Goal: Information Seeking & Learning: Check status

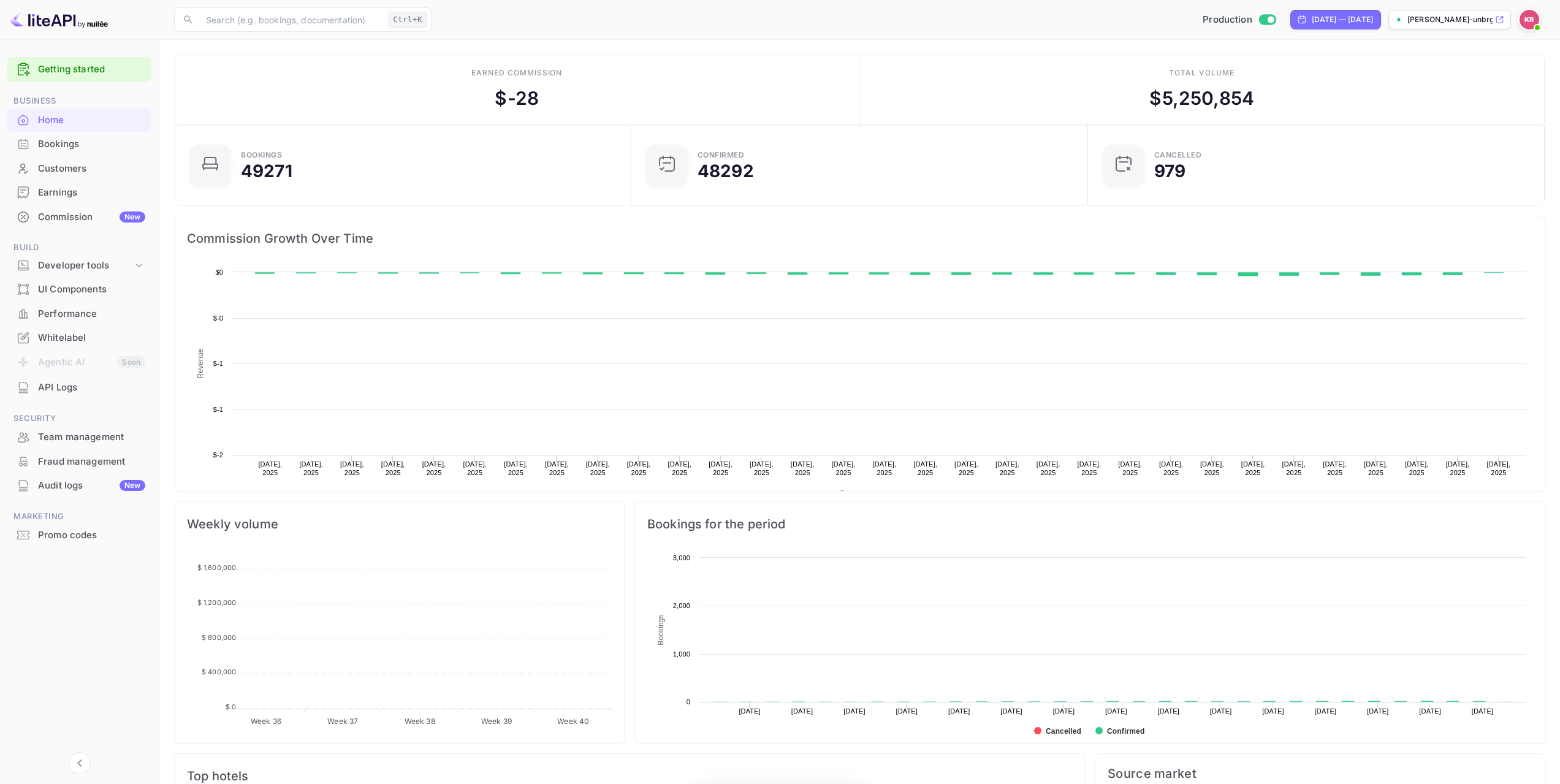
scroll to position [190, 440]
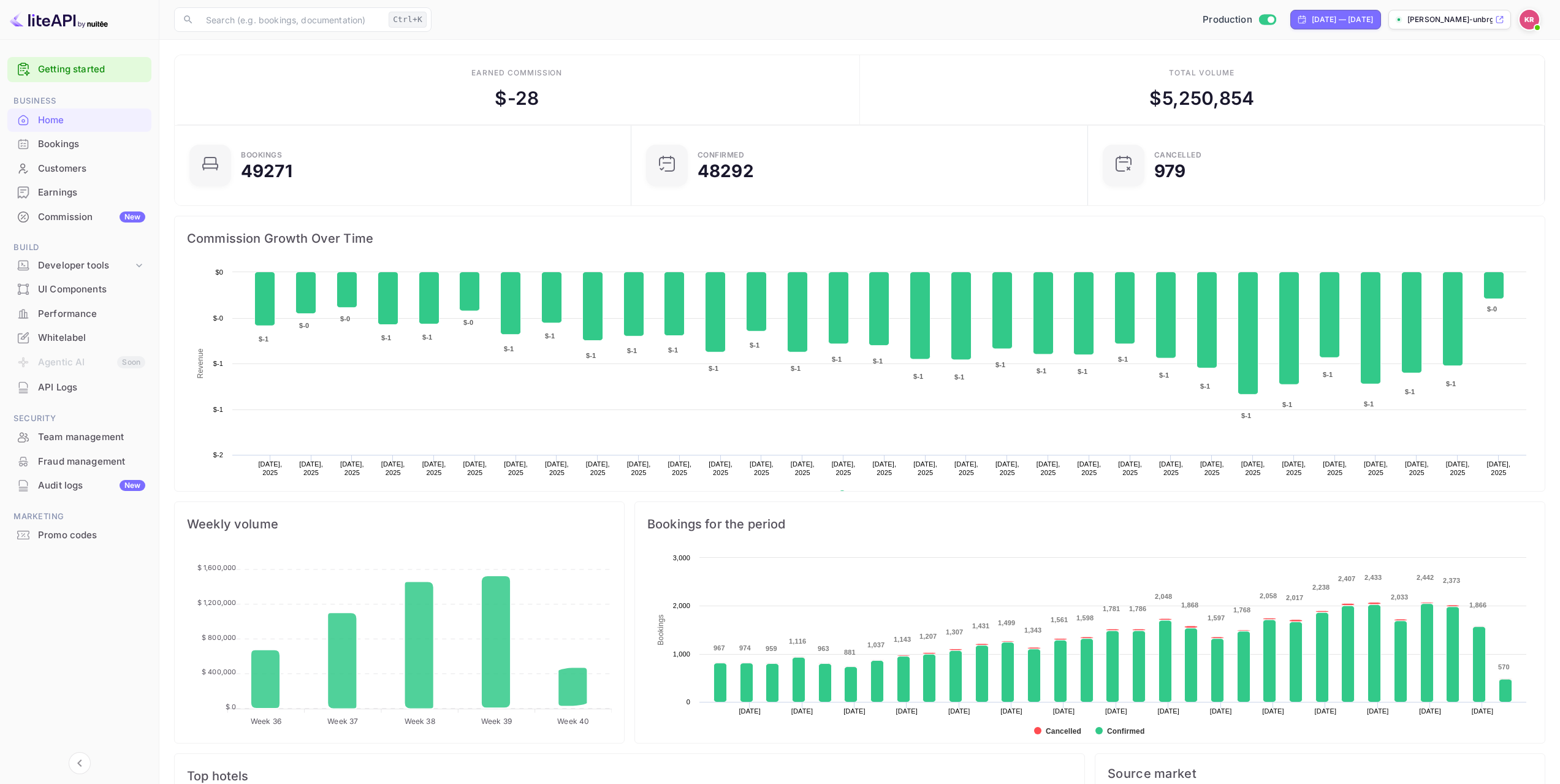
click at [73, 146] on div "Bookings" at bounding box center [91, 144] width 107 height 14
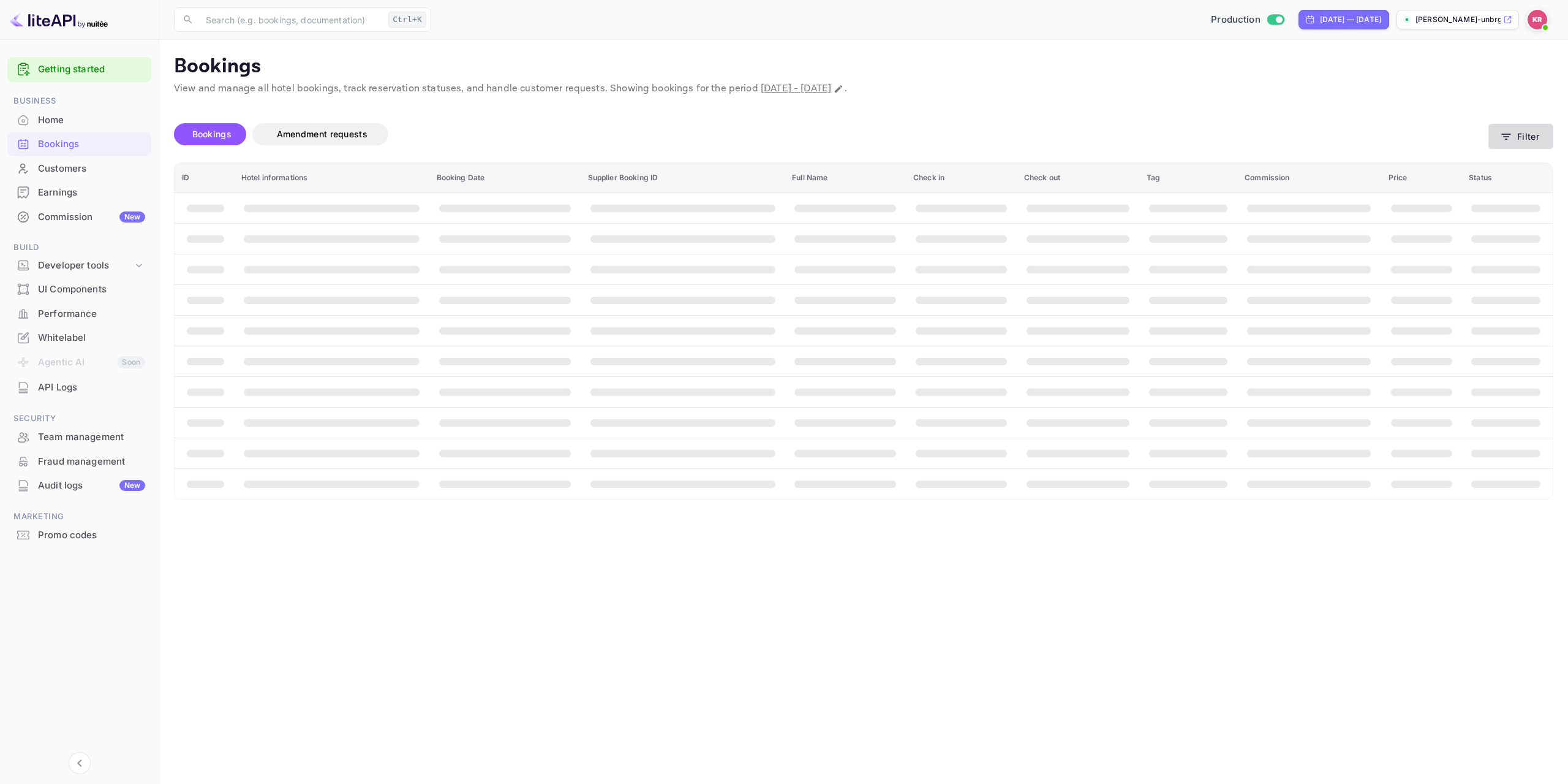
click at [1526, 135] on button "Filter" at bounding box center [1521, 136] width 65 height 25
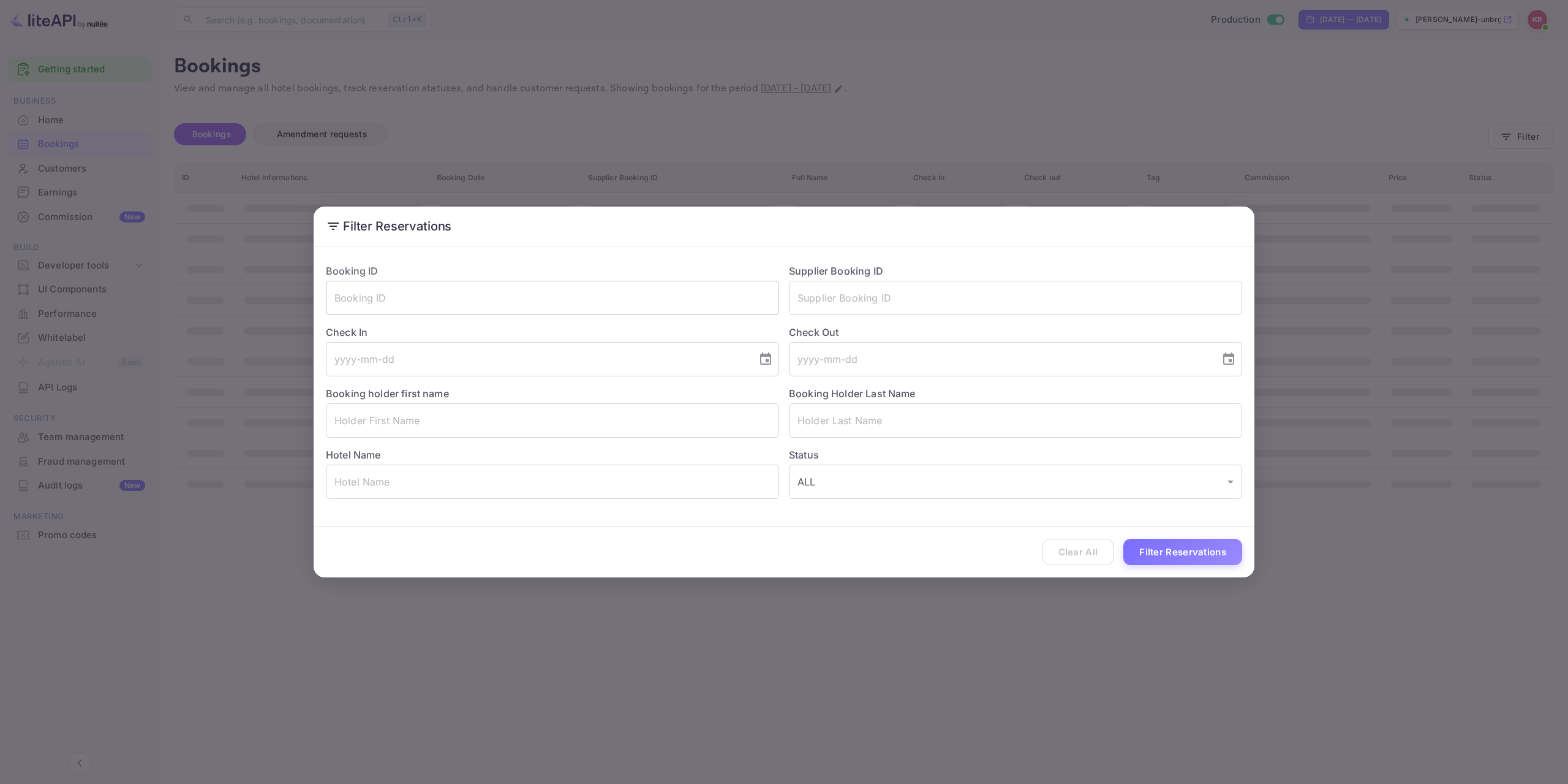
click at [472, 287] on input "text" at bounding box center [552, 297] width 454 height 34
paste input "xV4ngOAPp"
click at [332, 300] on input "xV4ngOAPp" at bounding box center [552, 297] width 454 height 34
click at [491, 300] on input "xV4ngOAPp" at bounding box center [552, 297] width 454 height 34
type input "xV4ngOAPp"
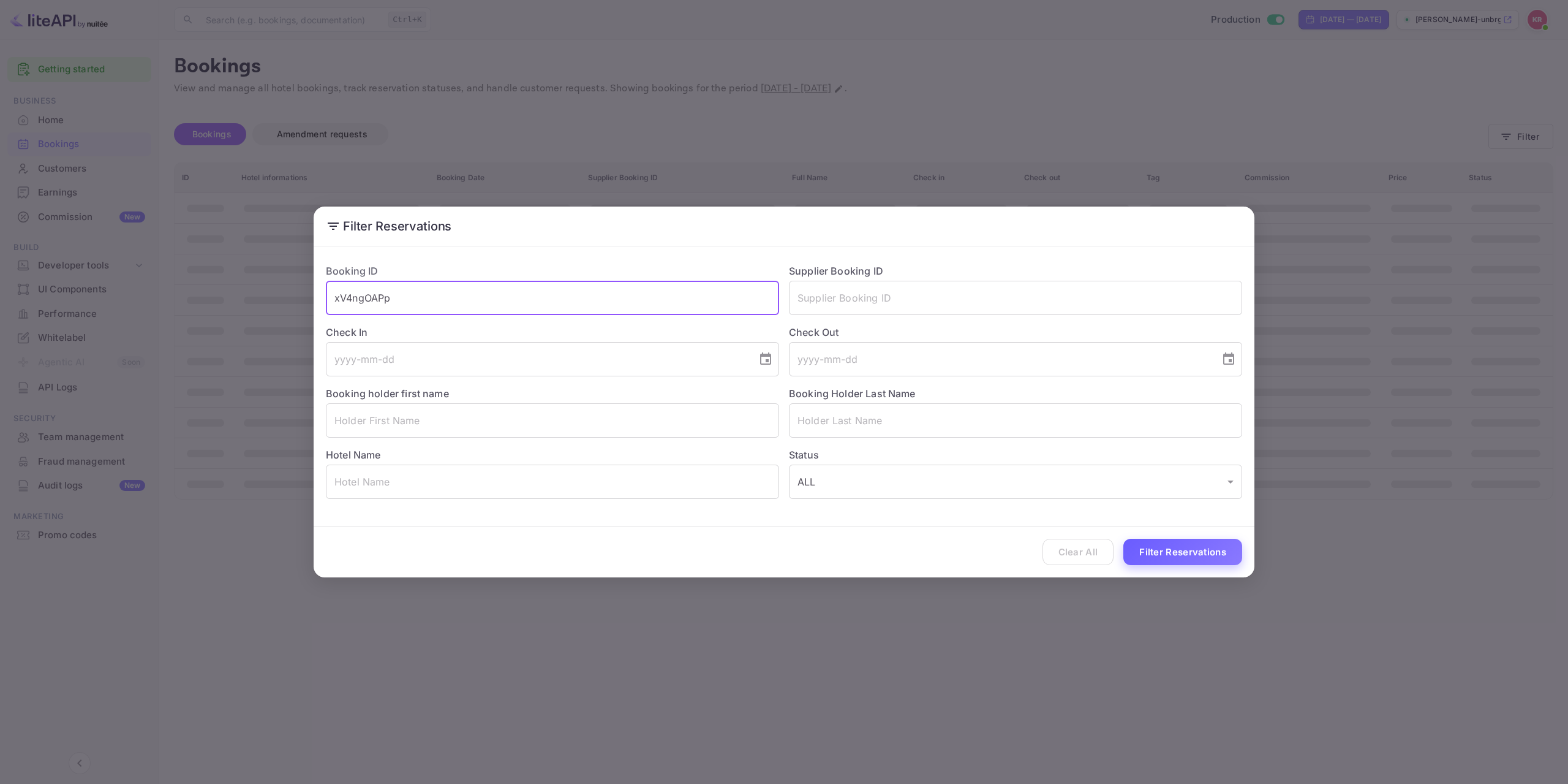
click at [1180, 545] on button "Filter Reservations" at bounding box center [1182, 552] width 119 height 26
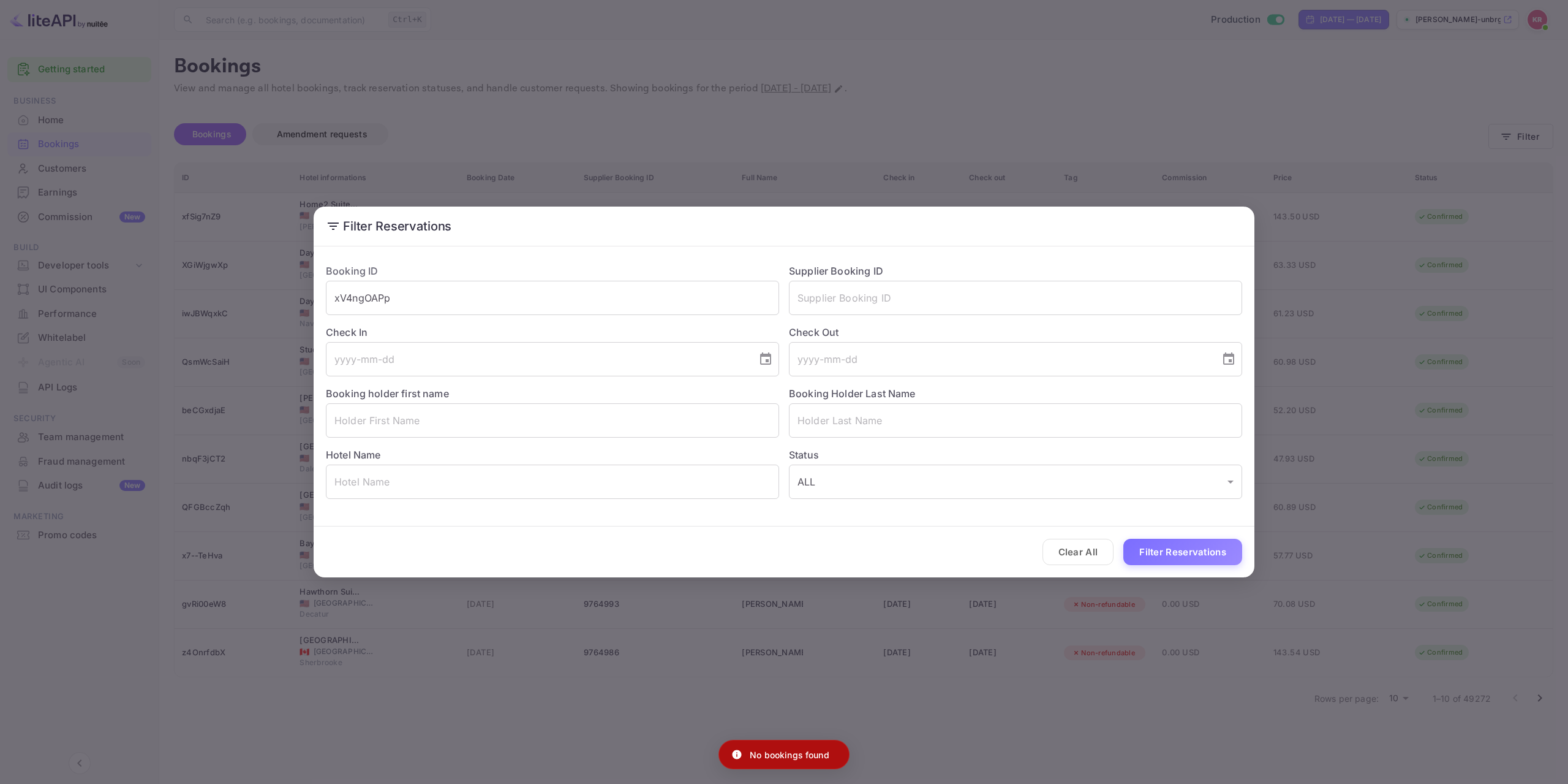
click at [1087, 554] on button "Clear All" at bounding box center [1079, 552] width 72 height 26
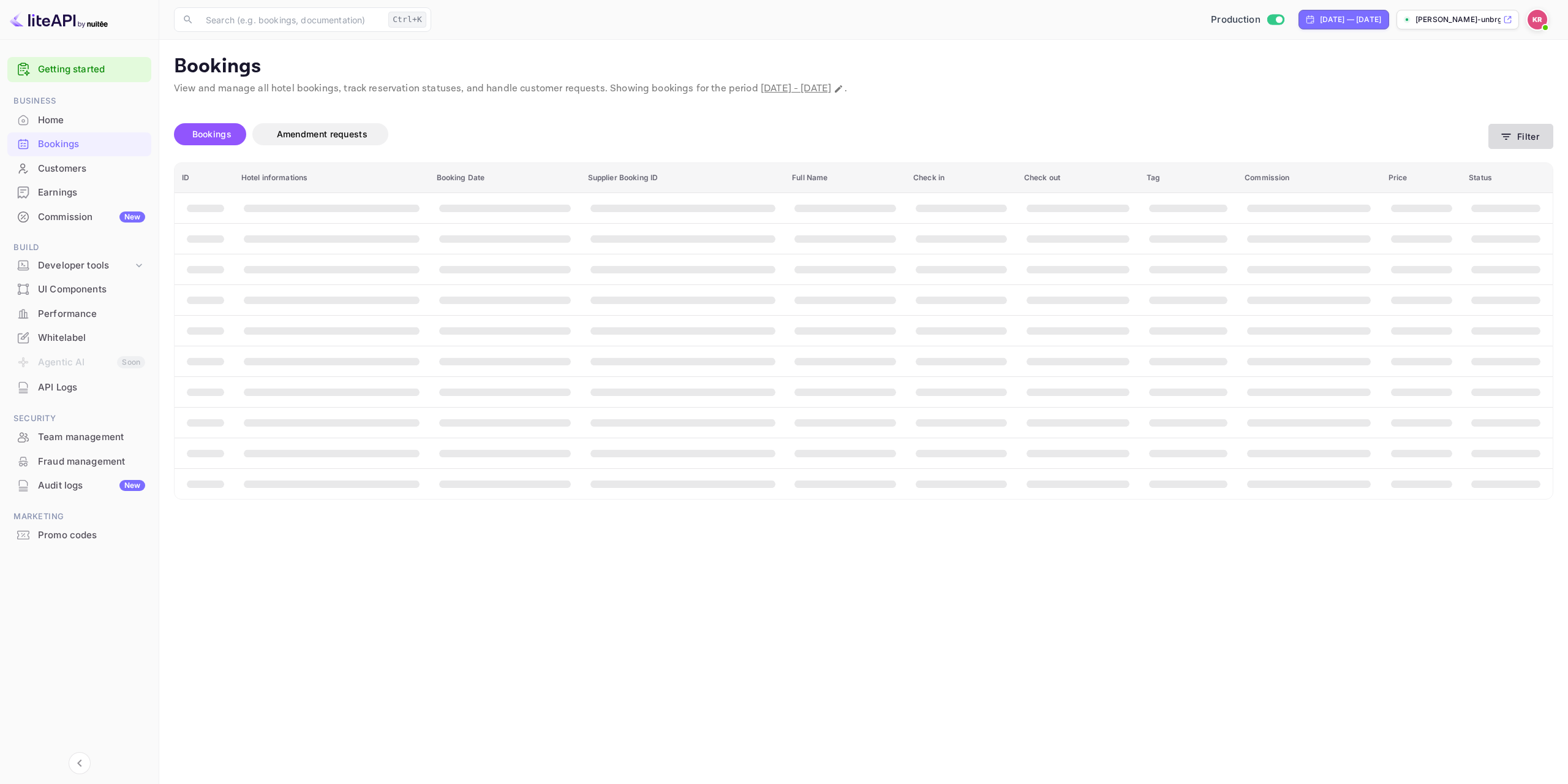
click at [1517, 137] on button "Filter" at bounding box center [1521, 136] width 65 height 25
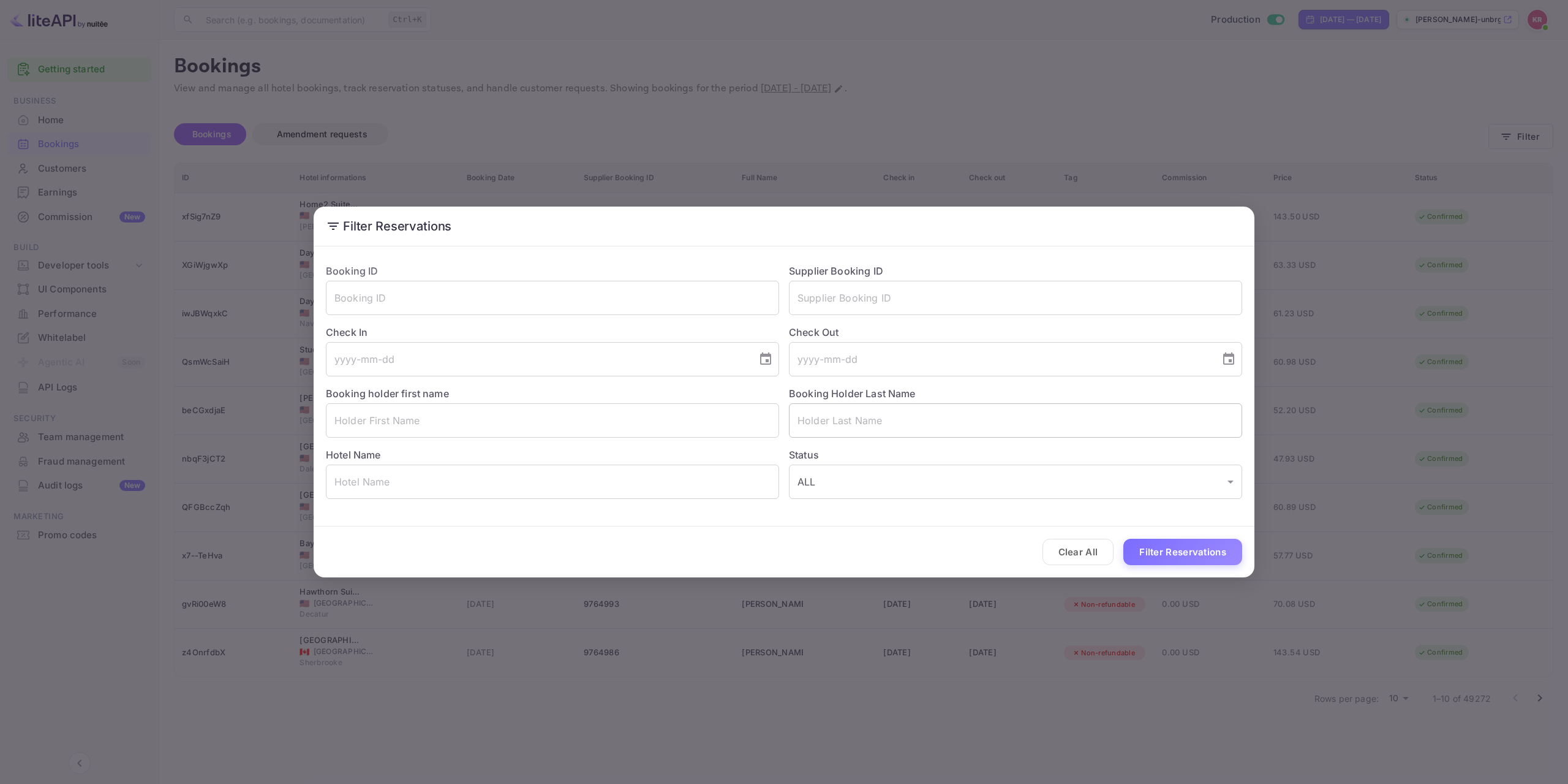
click at [933, 420] on input "text" at bounding box center [1015, 420] width 454 height 34
paste input "[PERSON_NAME]"
type input "[PERSON_NAME]"
click at [1196, 535] on div "Clear All Filter Reservations" at bounding box center [784, 552] width 941 height 51
click at [1201, 552] on button "Filter Reservations" at bounding box center [1182, 552] width 119 height 26
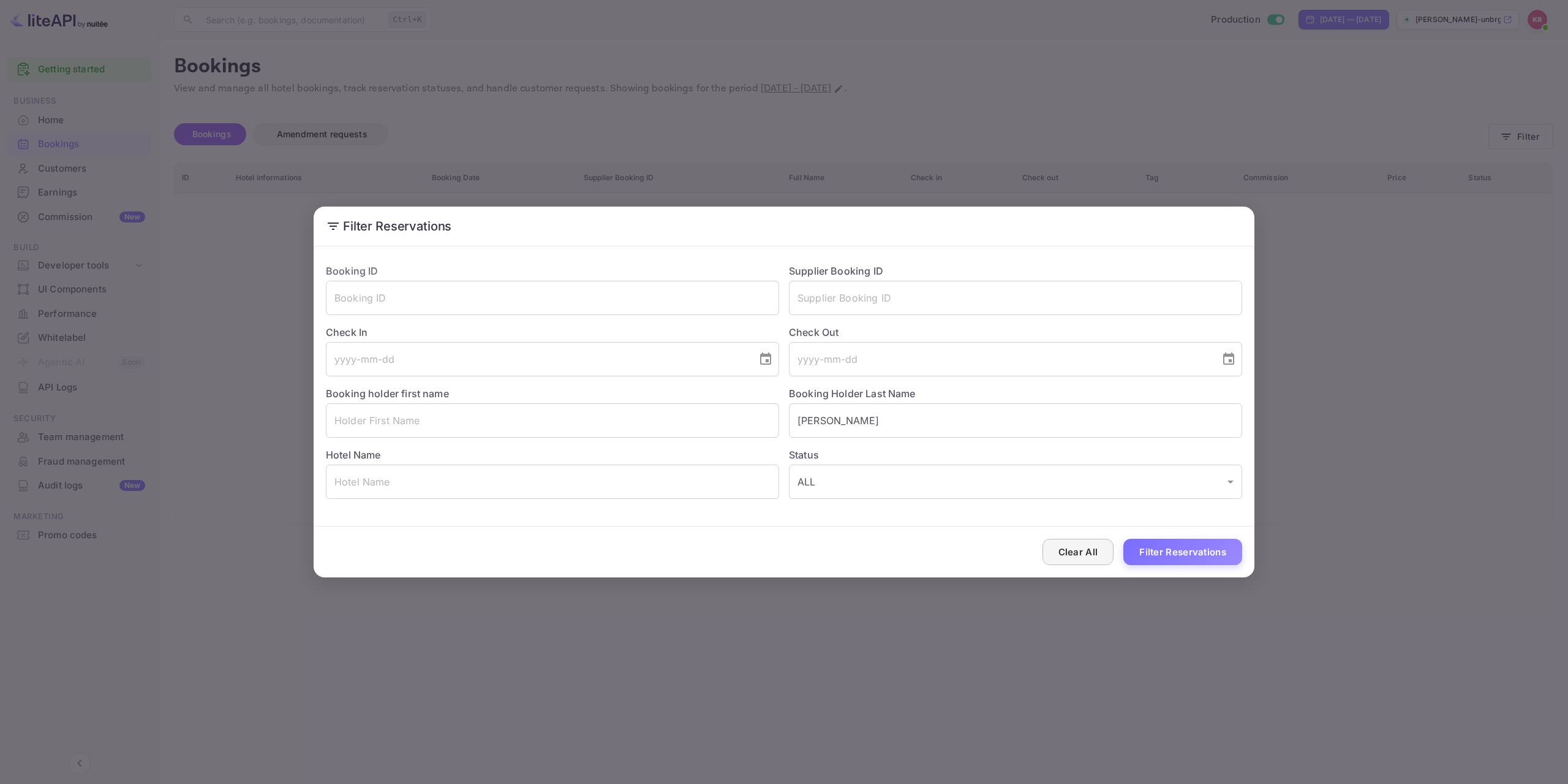
click at [1075, 547] on button "Clear All" at bounding box center [1079, 552] width 72 height 26
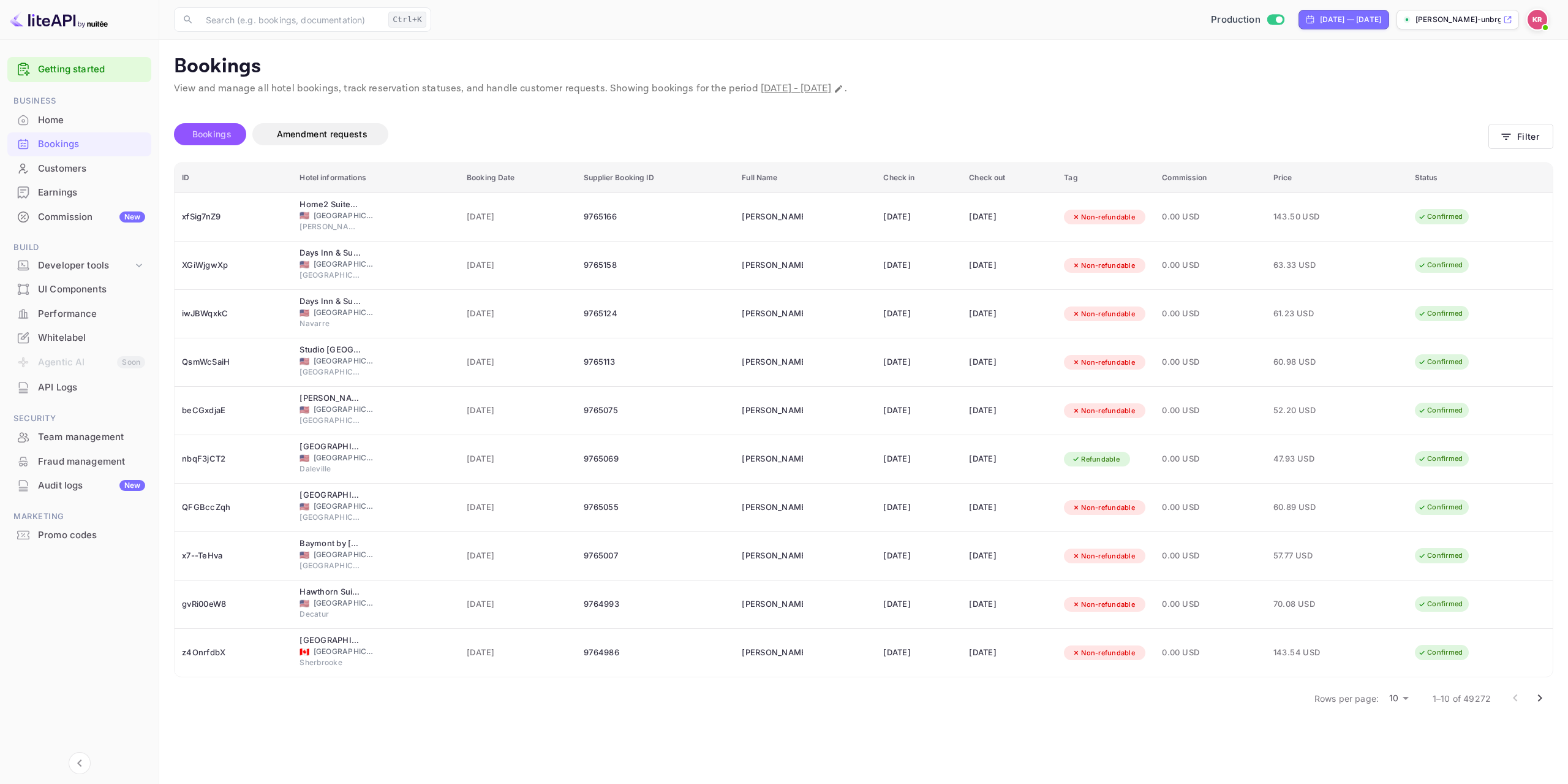
click at [212, 137] on span "Bookings" at bounding box center [212, 134] width 39 height 10
click at [1523, 137] on button "Filter" at bounding box center [1521, 136] width 65 height 25
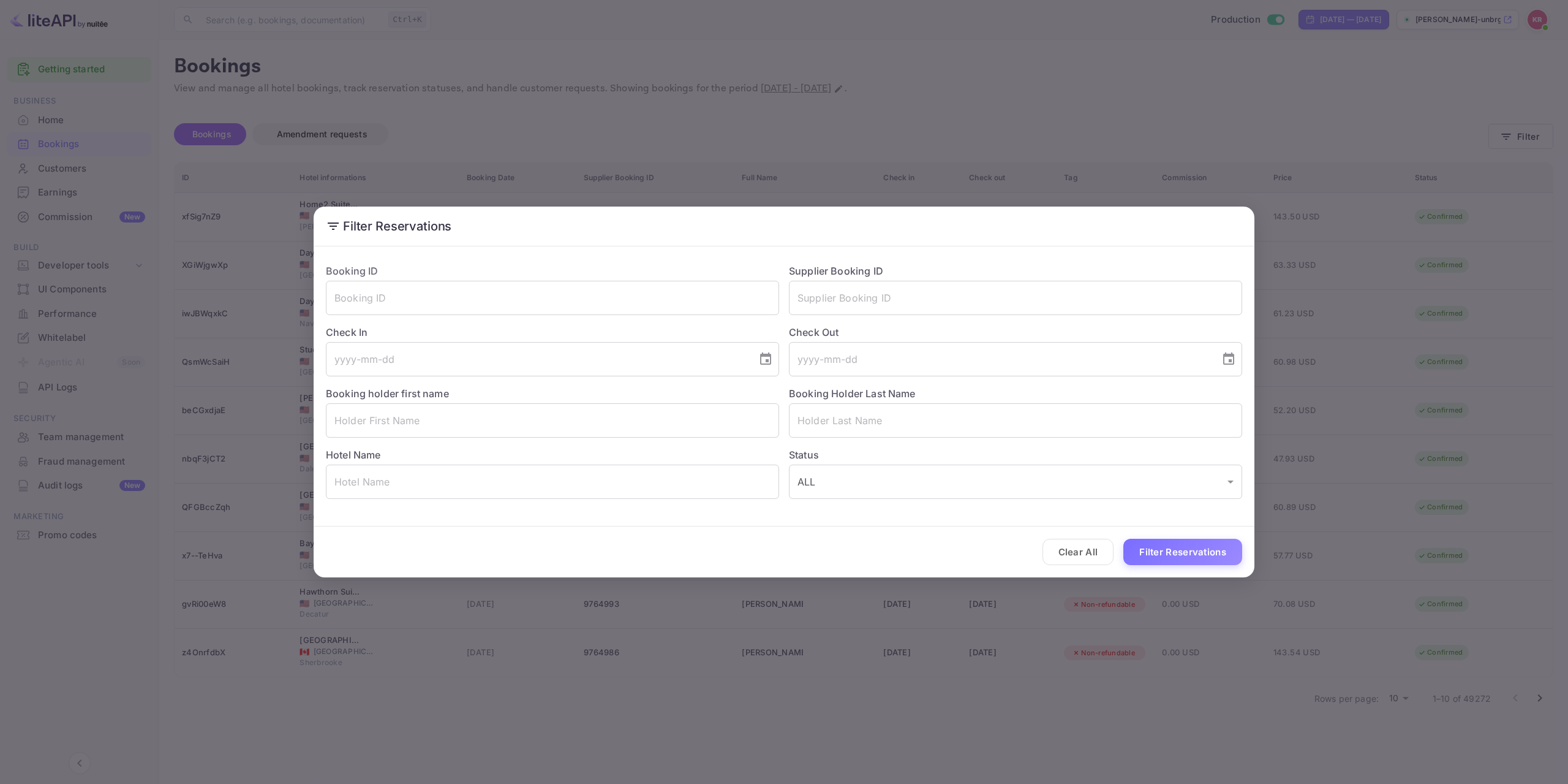
click at [561, 272] on div "Booking ID ​" at bounding box center [548, 284] width 463 height 61
click at [551, 302] on input "text" at bounding box center [552, 297] width 454 height 34
paste input "xV4ngOAPp"
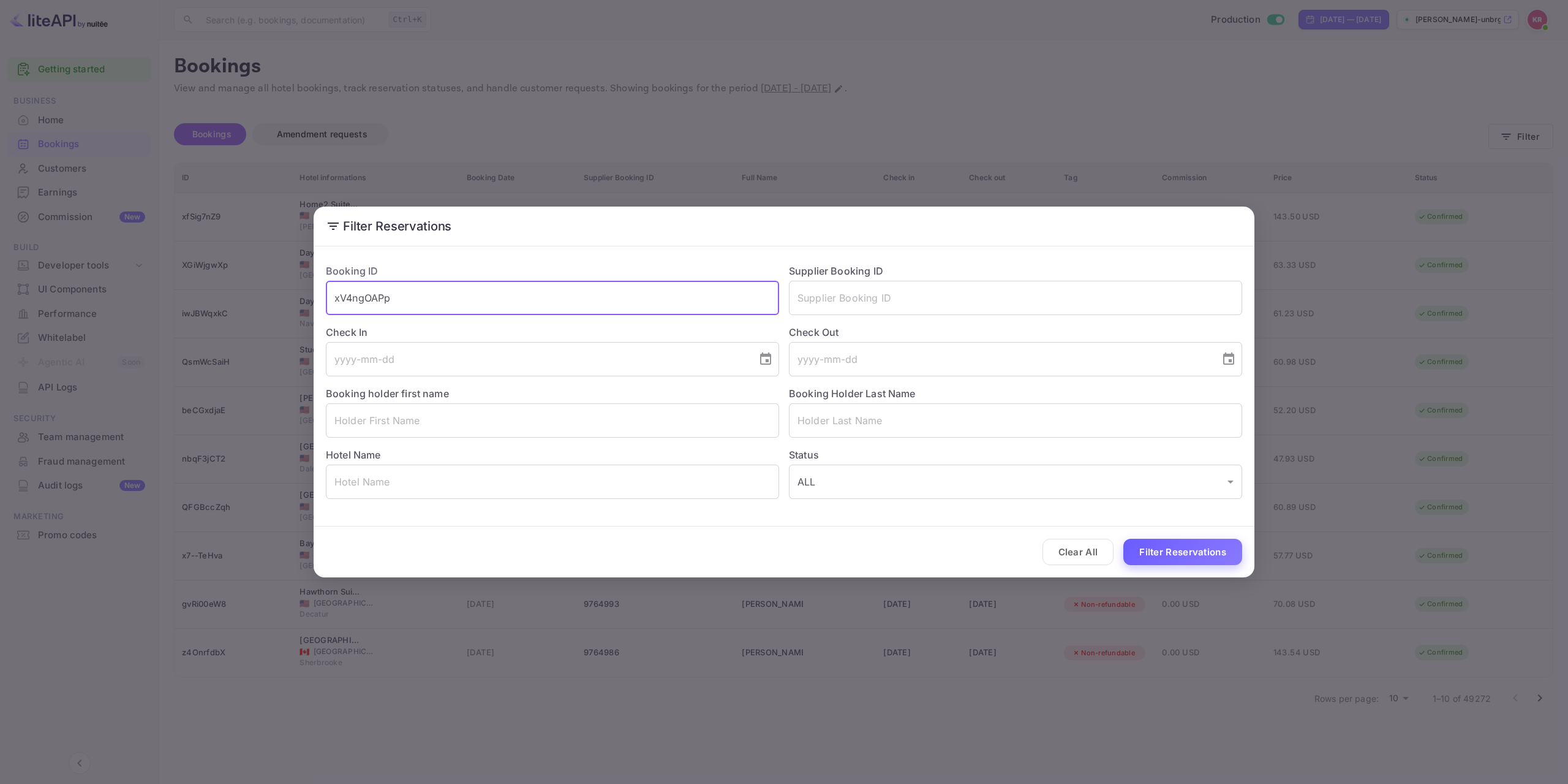
type input "xV4ngOAPp"
click at [1178, 553] on button "Filter Reservations" at bounding box center [1182, 552] width 119 height 26
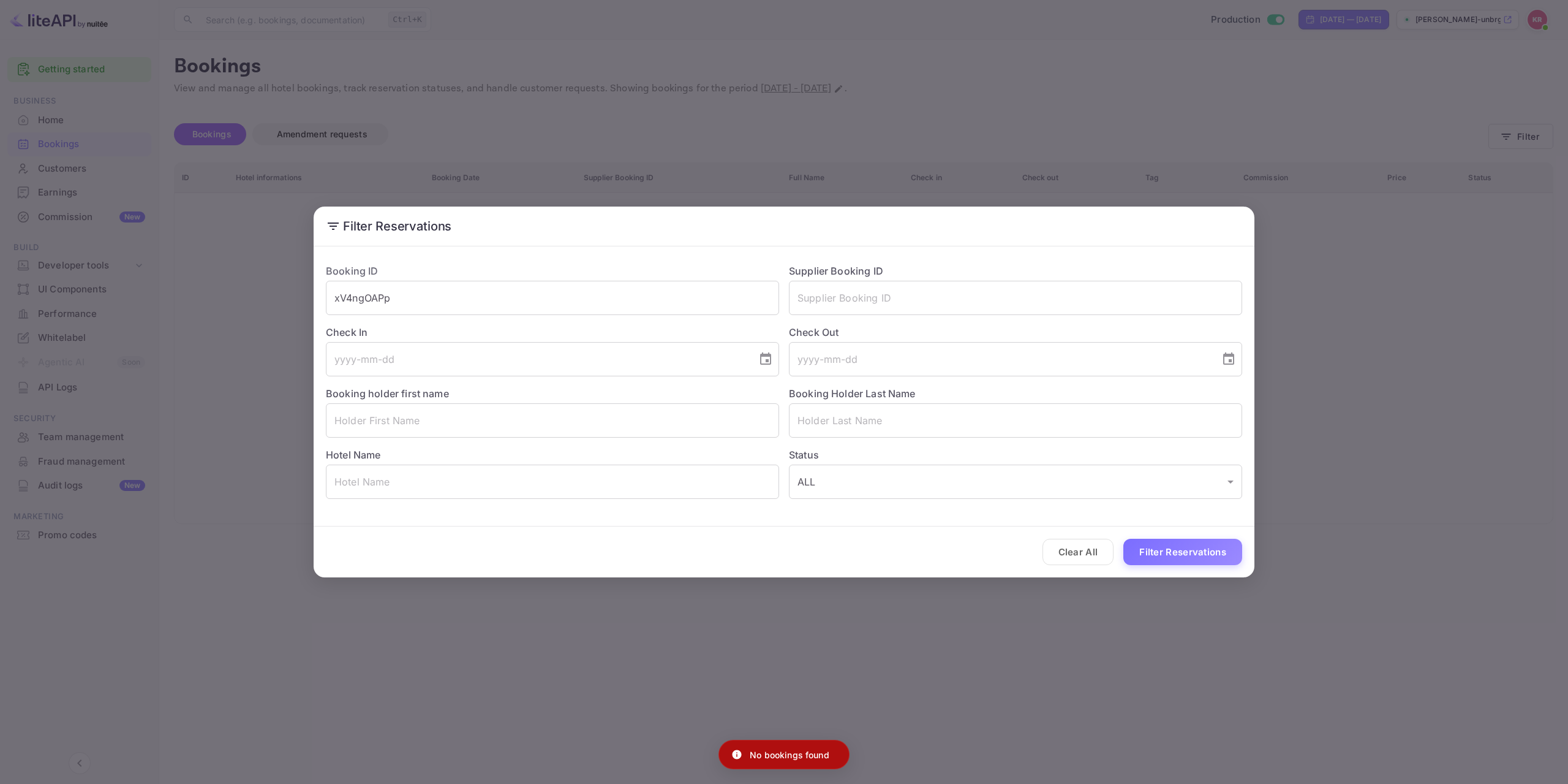
click at [557, 664] on div "Filter Reservations Booking ID xV4ngOAPp ​ Supplier Booking ID ​ Check In ​ Che…" at bounding box center [784, 392] width 1568 height 784
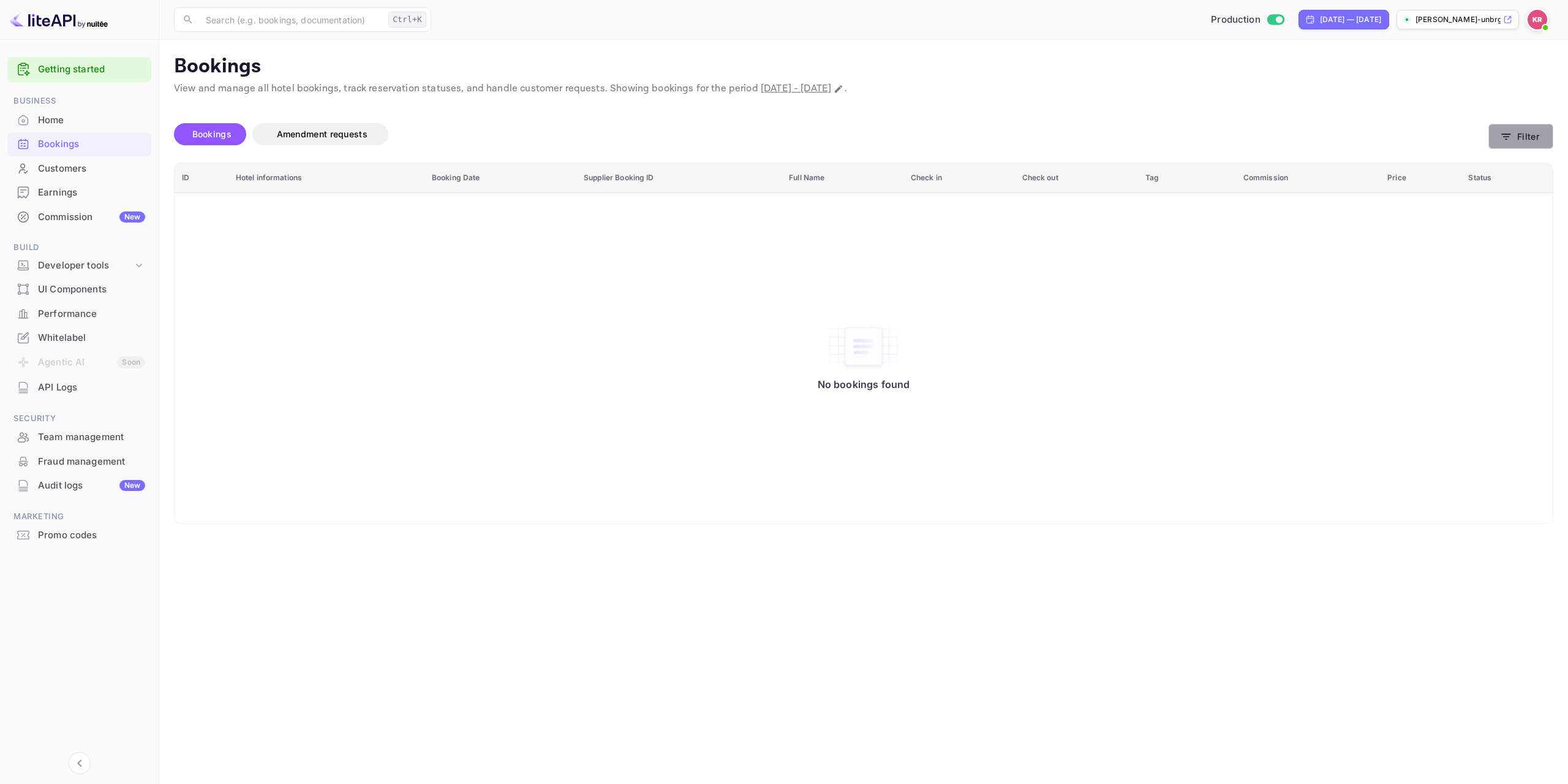
click at [1539, 142] on button "Filter" at bounding box center [1521, 136] width 65 height 25
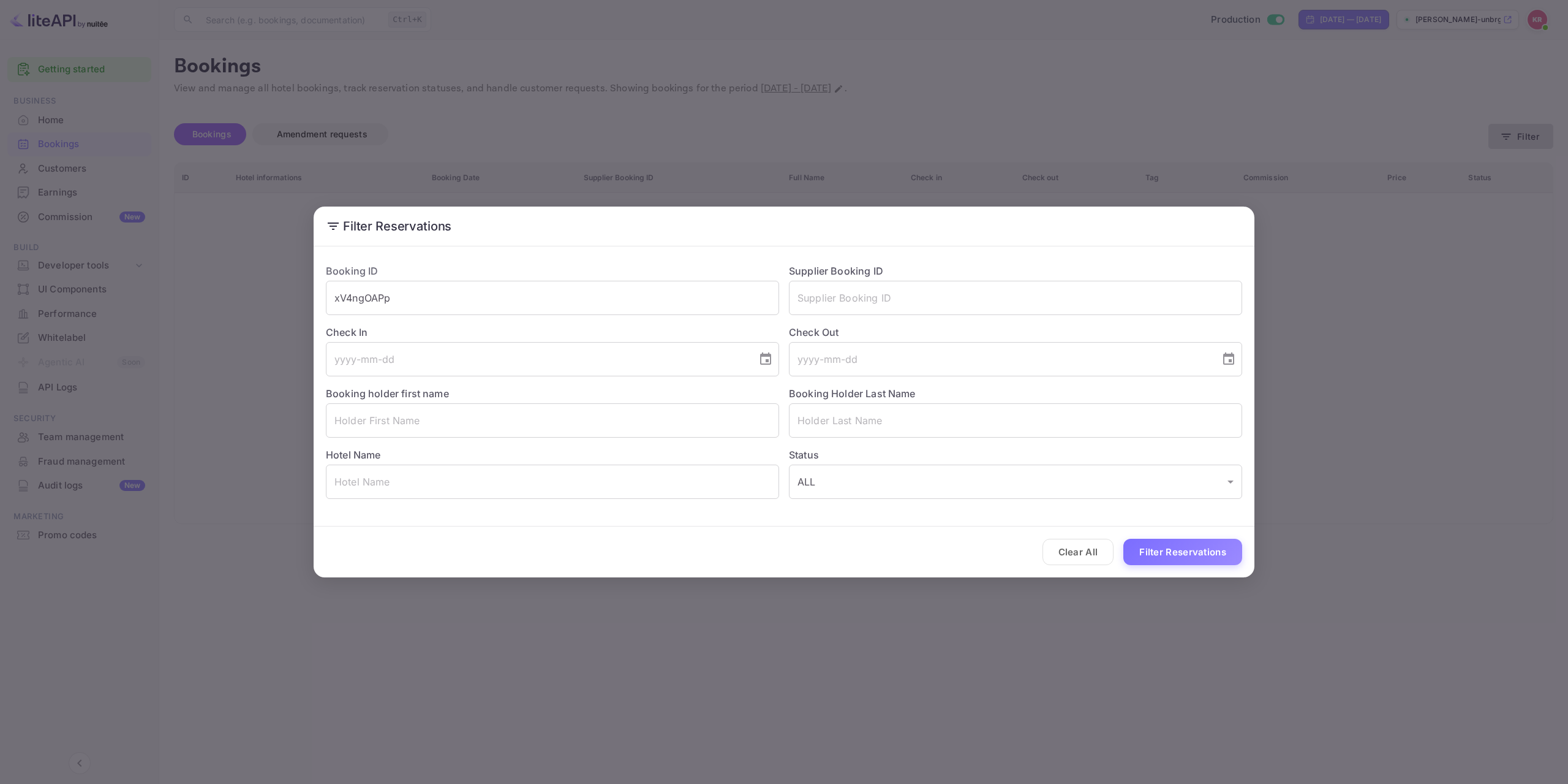
click at [1539, 142] on div "Filter Reservations Booking ID xV4ngOAPp ​ Supplier Booking ID ​ Check In ​ Che…" at bounding box center [784, 392] width 1568 height 784
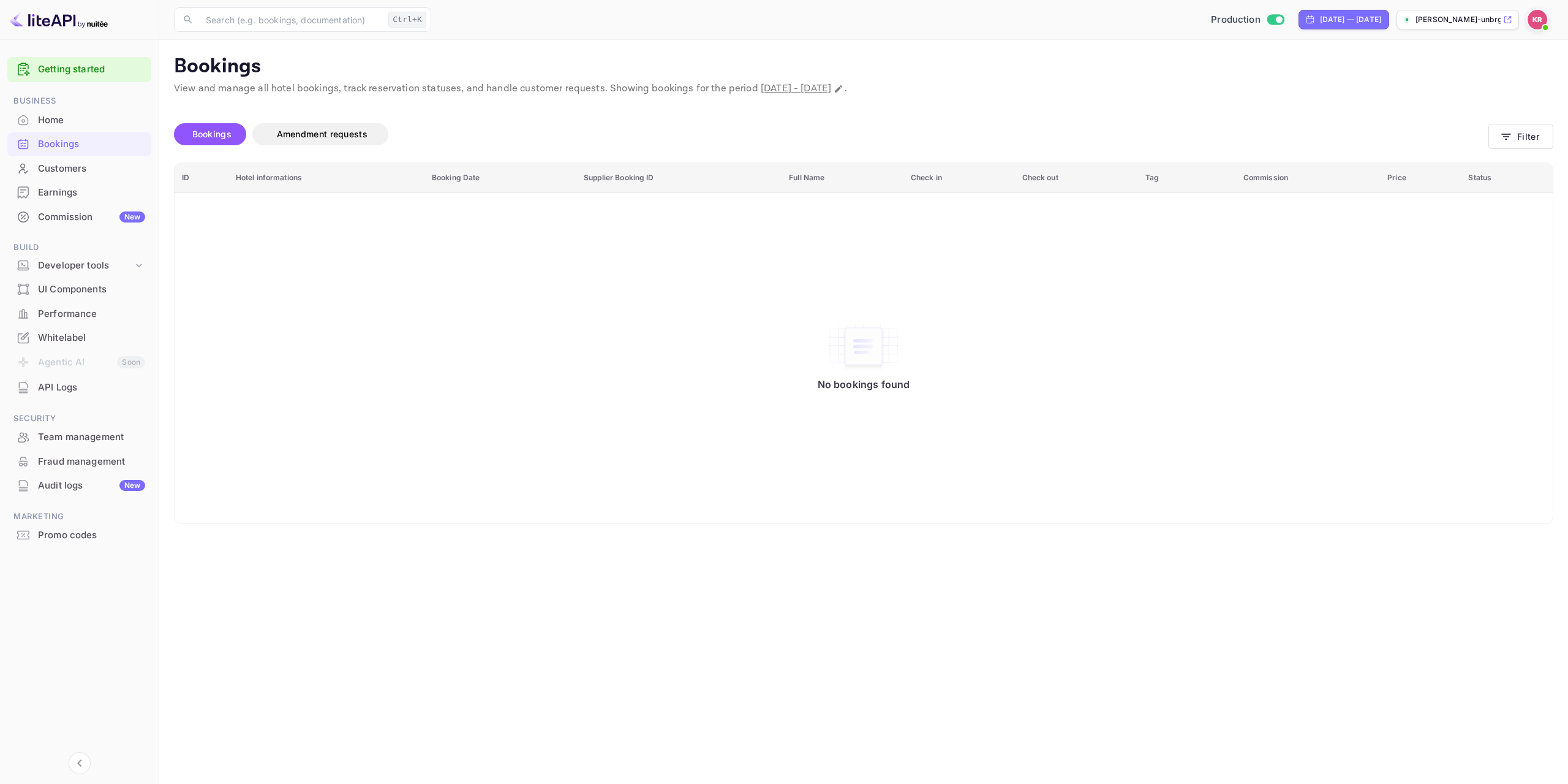
click at [1538, 17] on img at bounding box center [1537, 19] width 20 height 20
click at [1480, 153] on div "Sign out" at bounding box center [1463, 166] width 170 height 27
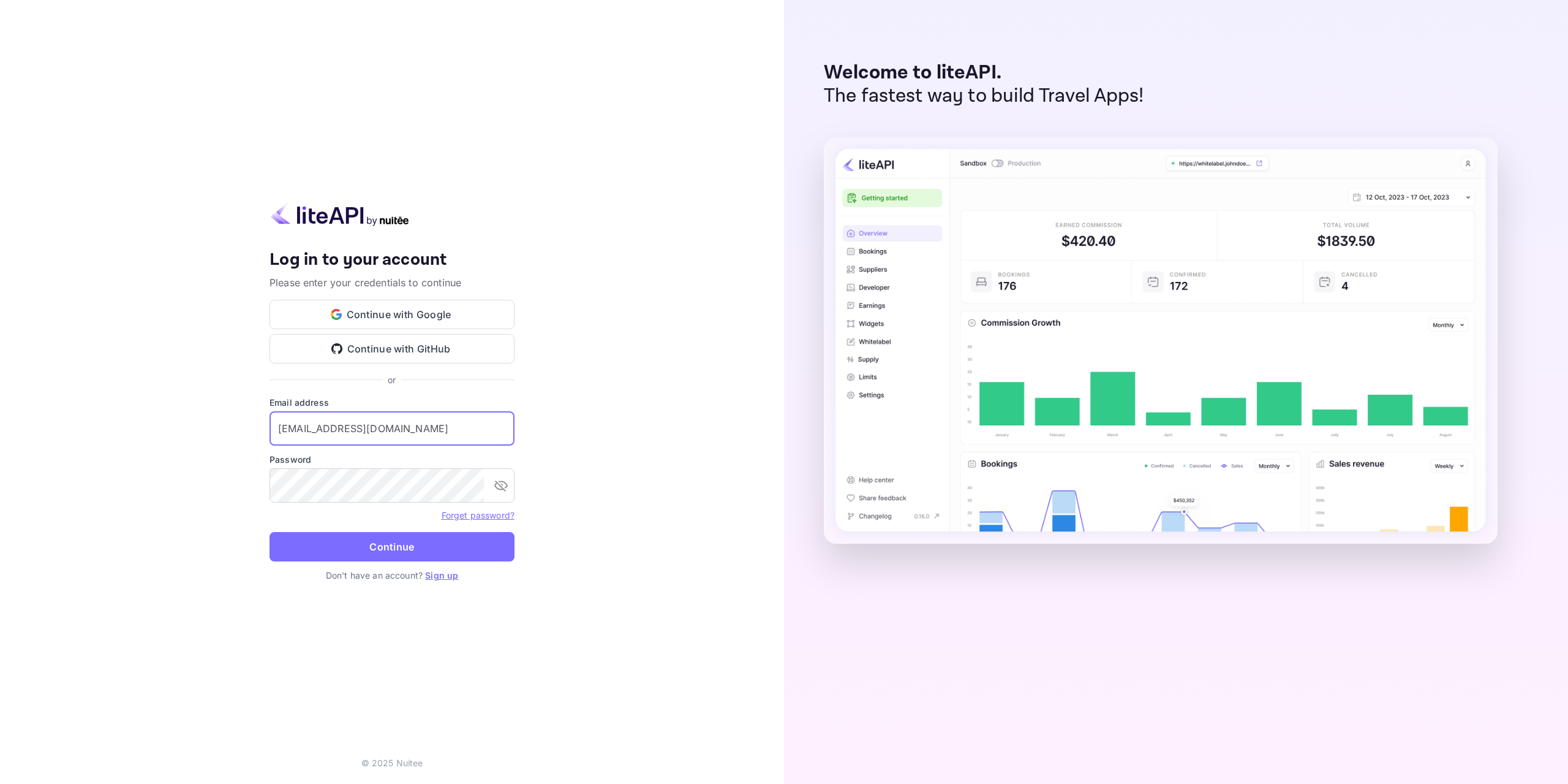
click at [398, 429] on input "[EMAIL_ADDRESS][DOMAIN_NAME]" at bounding box center [392, 428] width 245 height 34
type input "[EMAIL_ADDRESS][DOMAIN_NAME]"
click at [440, 542] on button "Continue" at bounding box center [392, 547] width 245 height 29
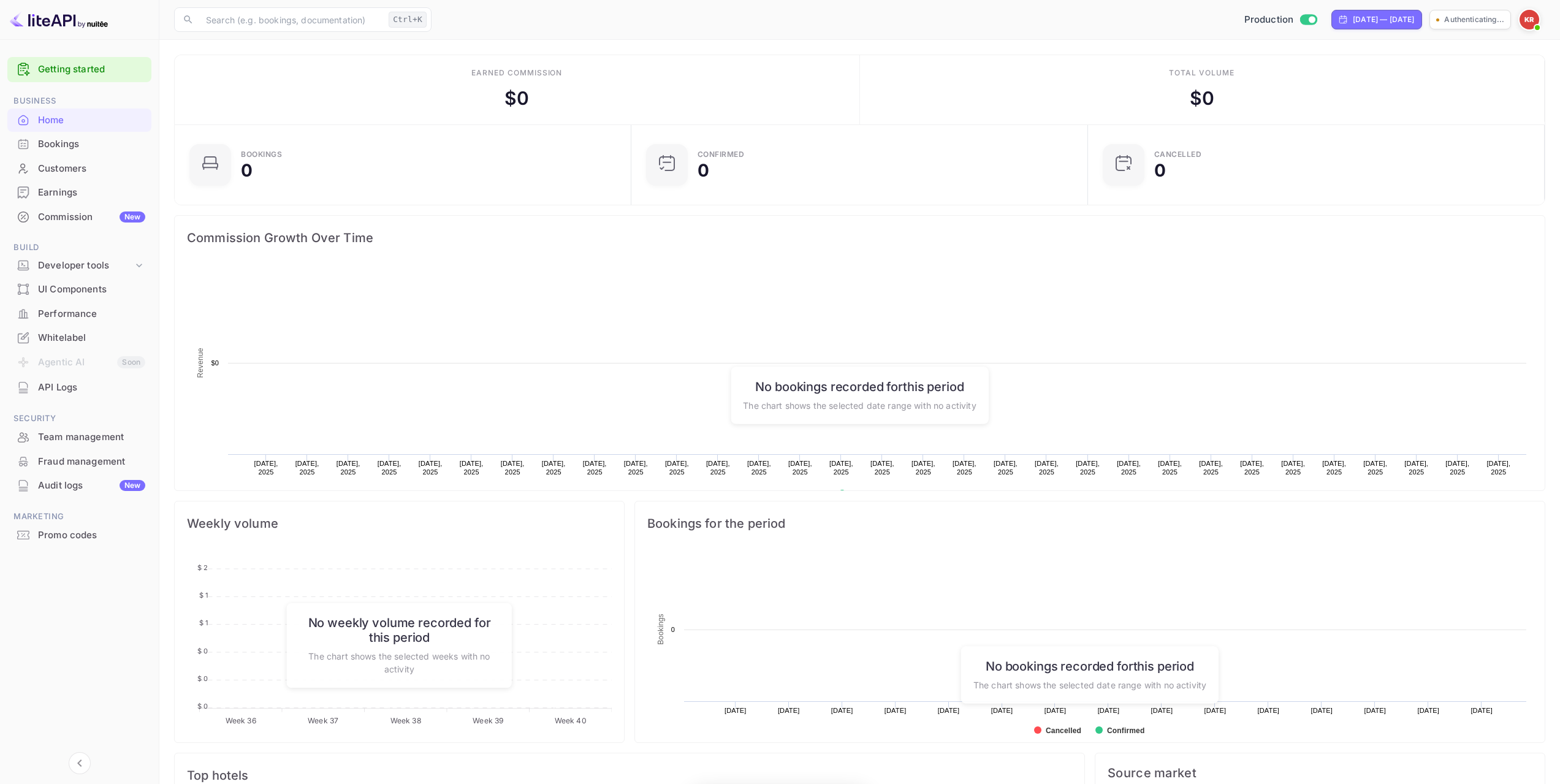
scroll to position [190, 440]
